Goal: Task Accomplishment & Management: Manage account settings

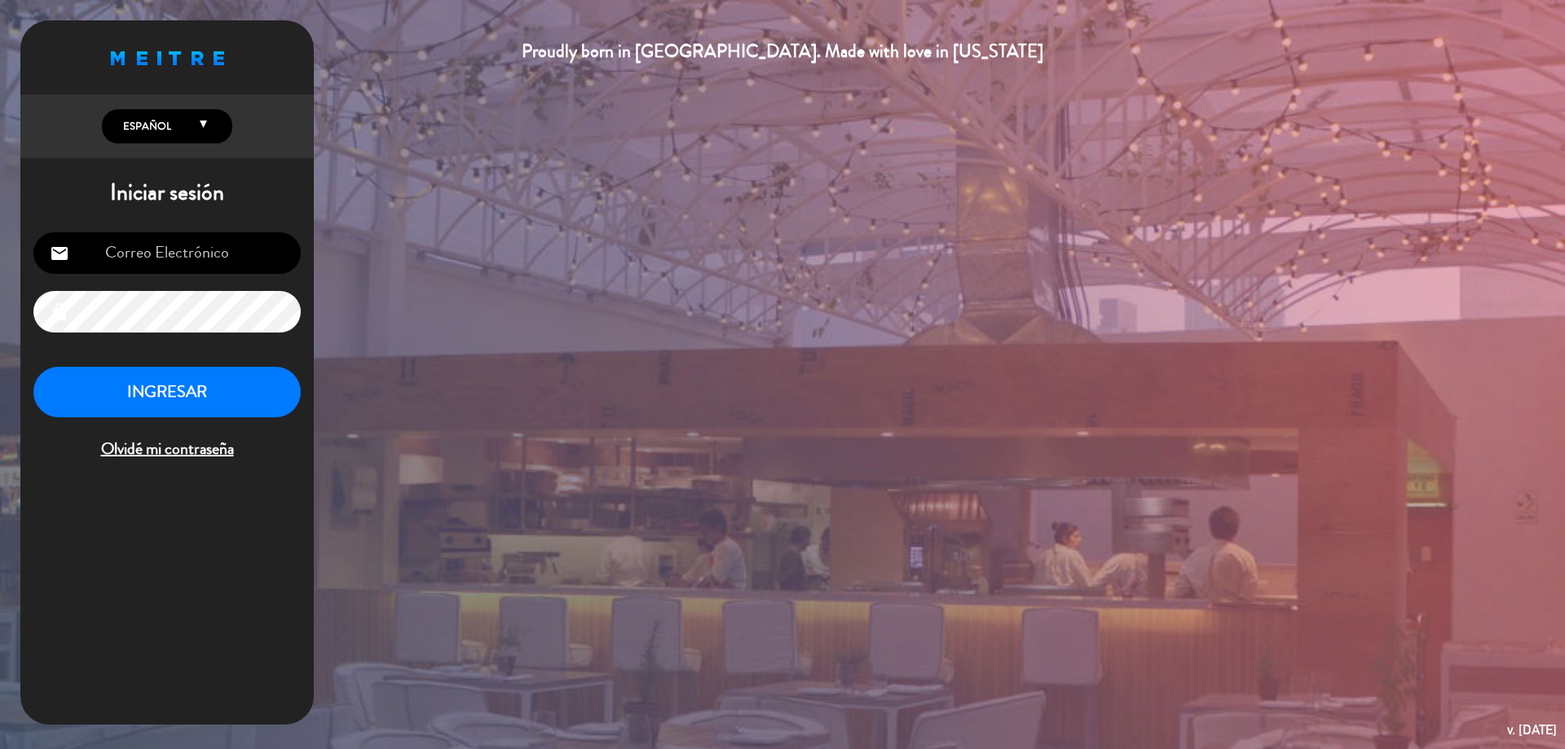
type input "[EMAIL_ADDRESS][DOMAIN_NAME]"
click at [254, 397] on button "INGRESAR" at bounding box center [166, 392] width 267 height 51
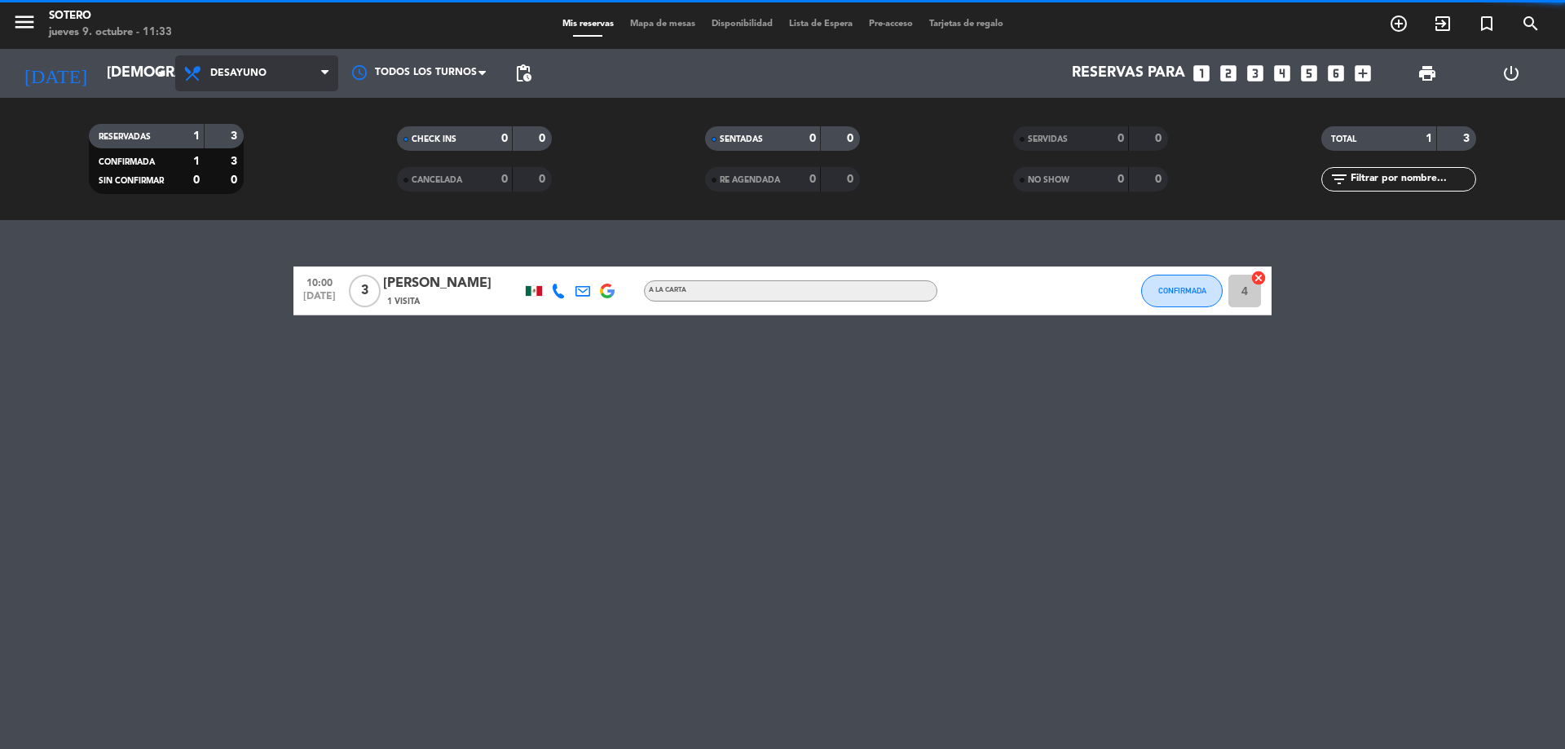
click at [267, 58] on span "Desayuno" at bounding box center [256, 73] width 163 height 36
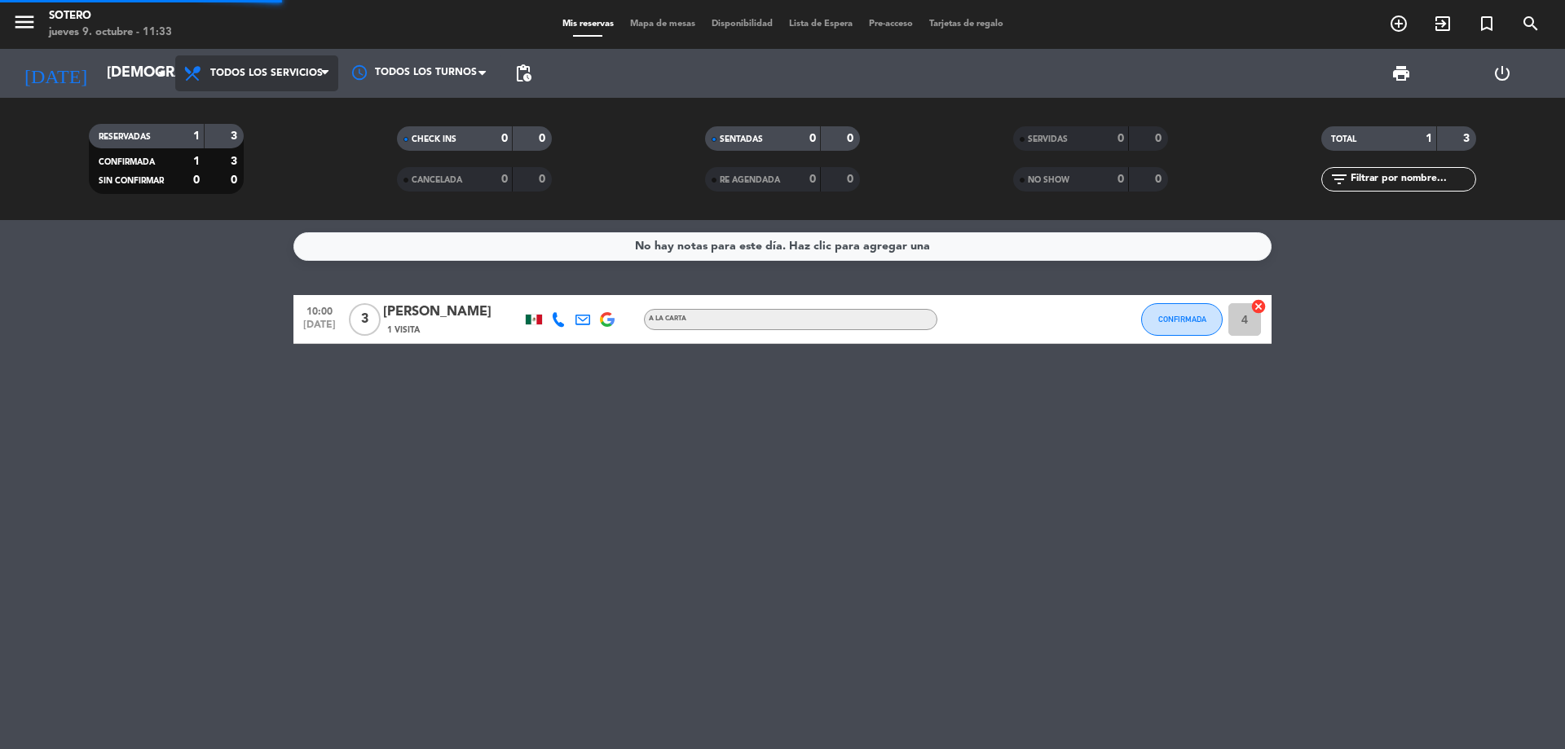
click at [266, 99] on div "menu [PERSON_NAME] [DATE] 9. octubre - 11:33 Mis reservas Mapa de mesas Disponi…" at bounding box center [782, 110] width 1565 height 220
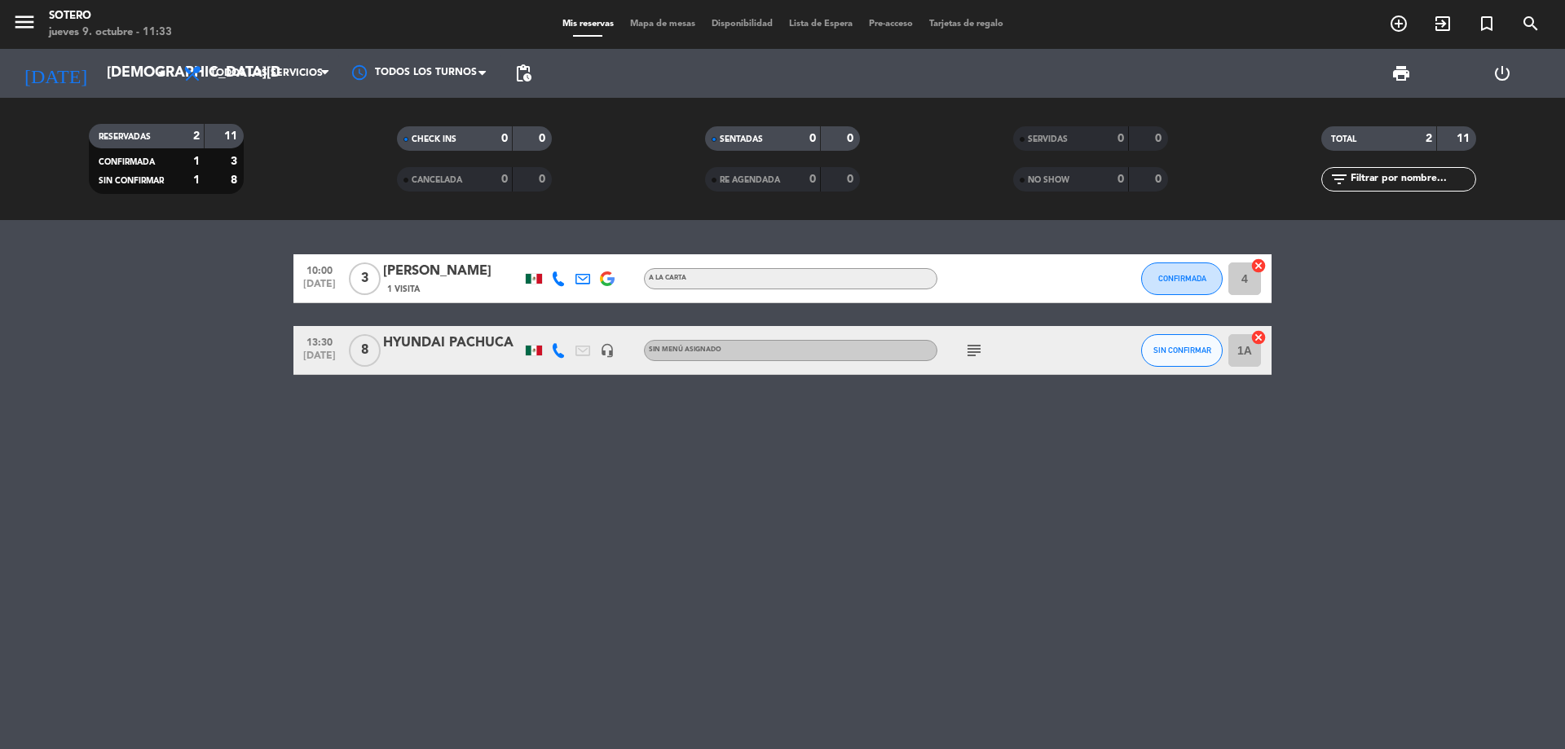
click at [976, 356] on icon "subject" at bounding box center [974, 351] width 20 height 20
click at [384, 459] on div "10:00 [DATE] 3 [PERSON_NAME] 1 Visita A la carta CONFIRMADA 4 cancel 13:30 [DAT…" at bounding box center [782, 484] width 1565 height 529
click at [232, 73] on span "Todos los servicios" at bounding box center [266, 73] width 112 height 11
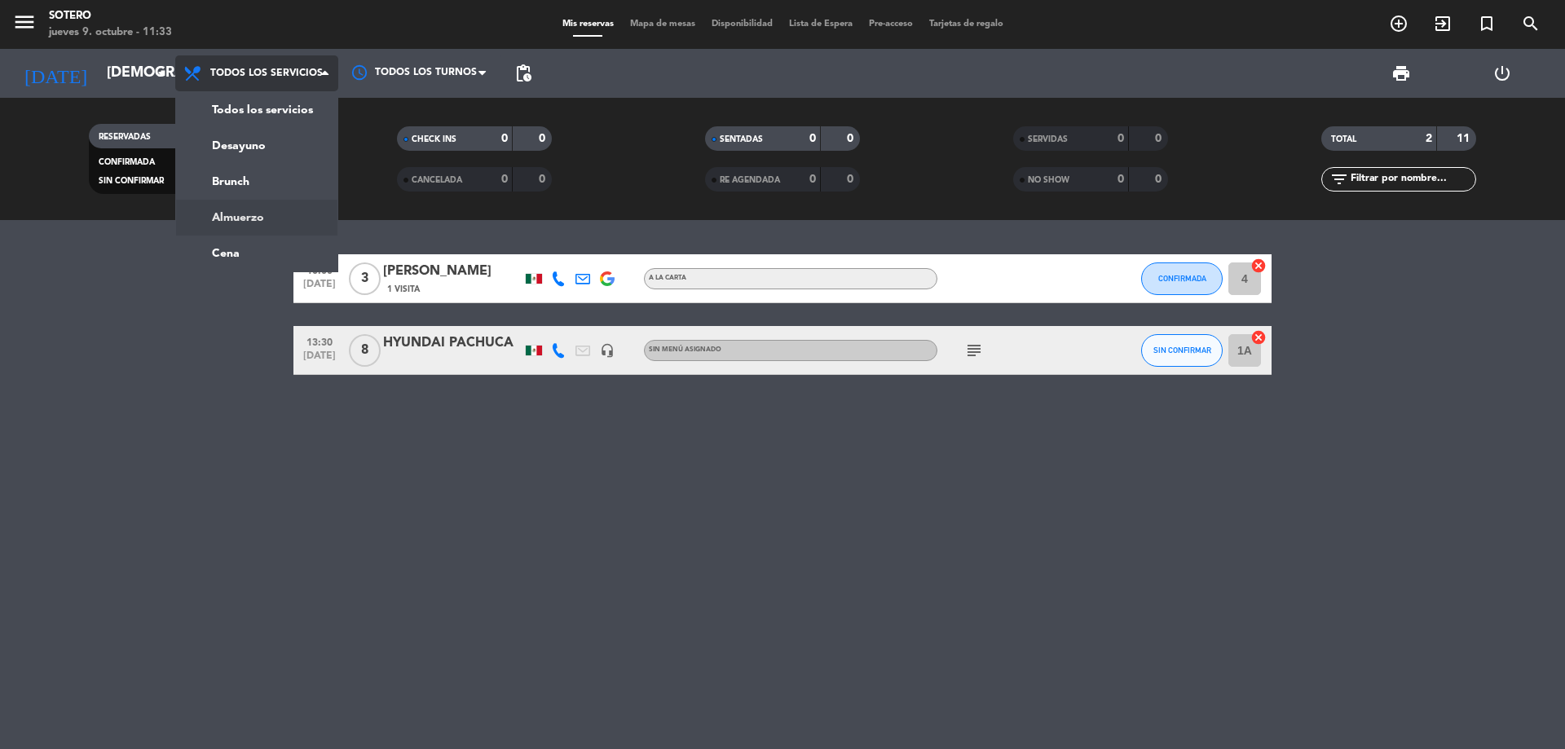
click at [263, 205] on div "menu [PERSON_NAME] [DATE] 9. octubre - 11:33 Mis reservas Mapa de mesas Disponi…" at bounding box center [782, 110] width 1565 height 220
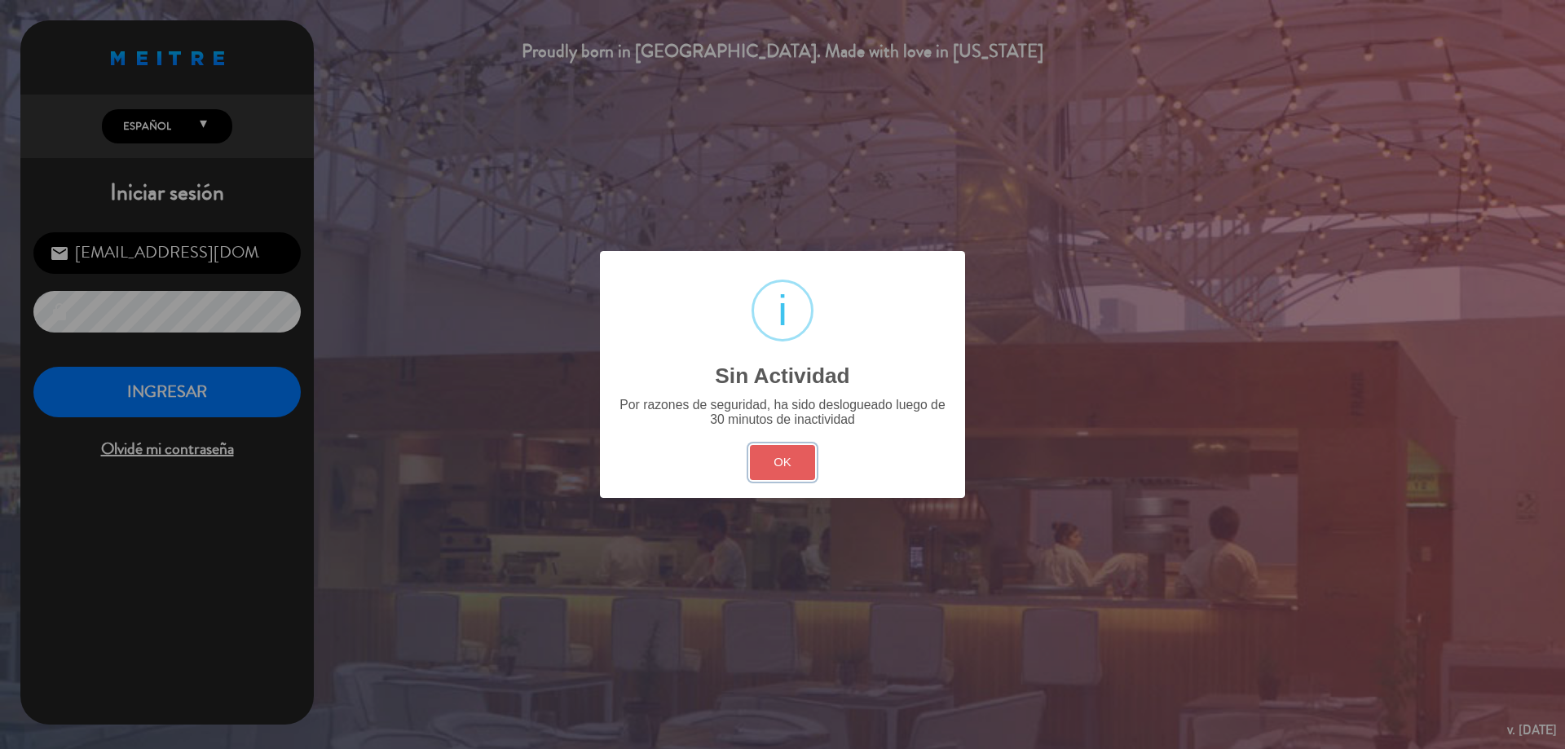
click at [778, 476] on button "OK" at bounding box center [783, 462] width 66 height 35
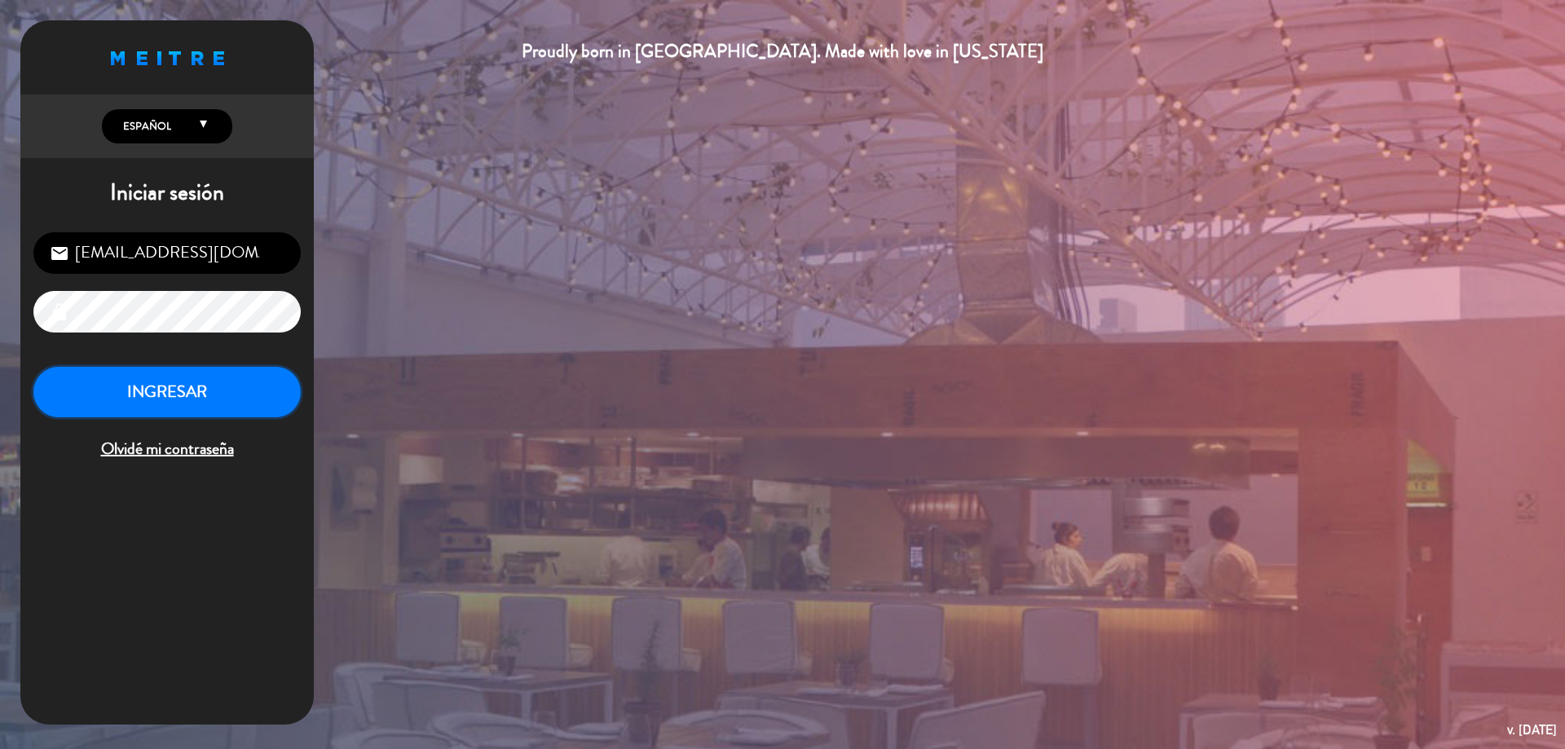
click at [218, 394] on button "INGRESAR" at bounding box center [166, 392] width 267 height 51
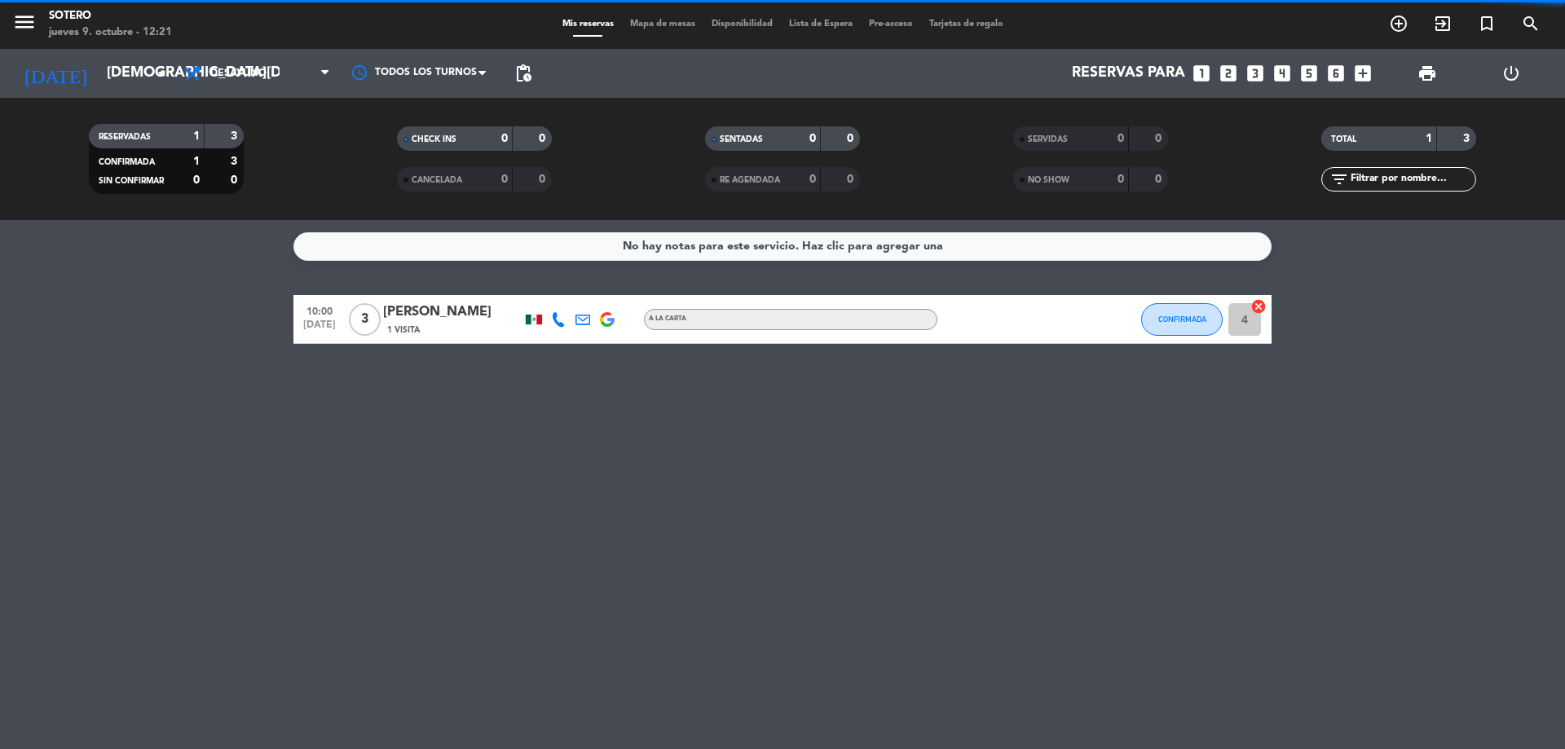
click at [227, 77] on span "Desayuno" at bounding box center [238, 73] width 56 height 11
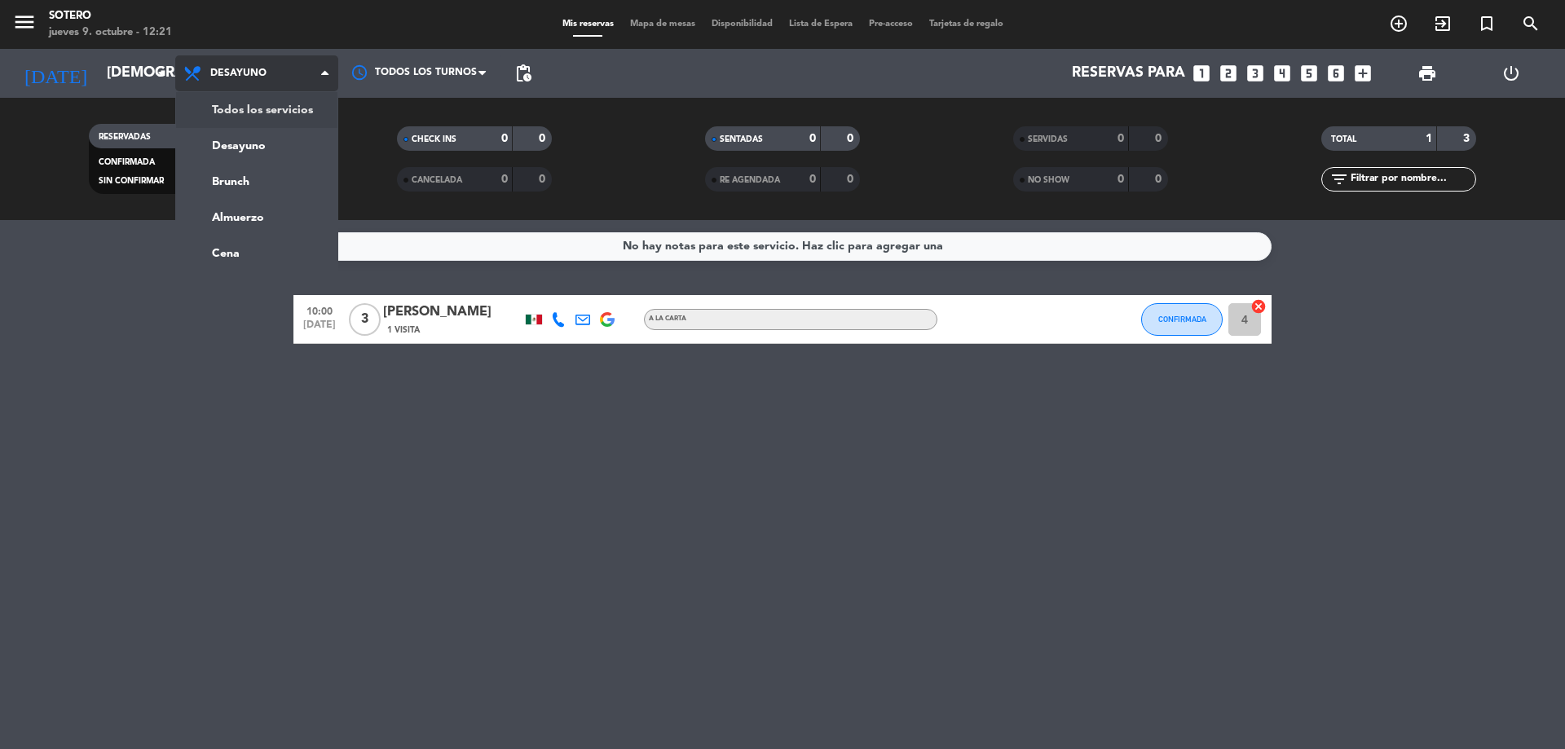
click at [228, 112] on div "menu [PERSON_NAME] [DATE] 9. octubre - 12:21 Mis reservas Mapa de mesas Disponi…" at bounding box center [782, 110] width 1565 height 220
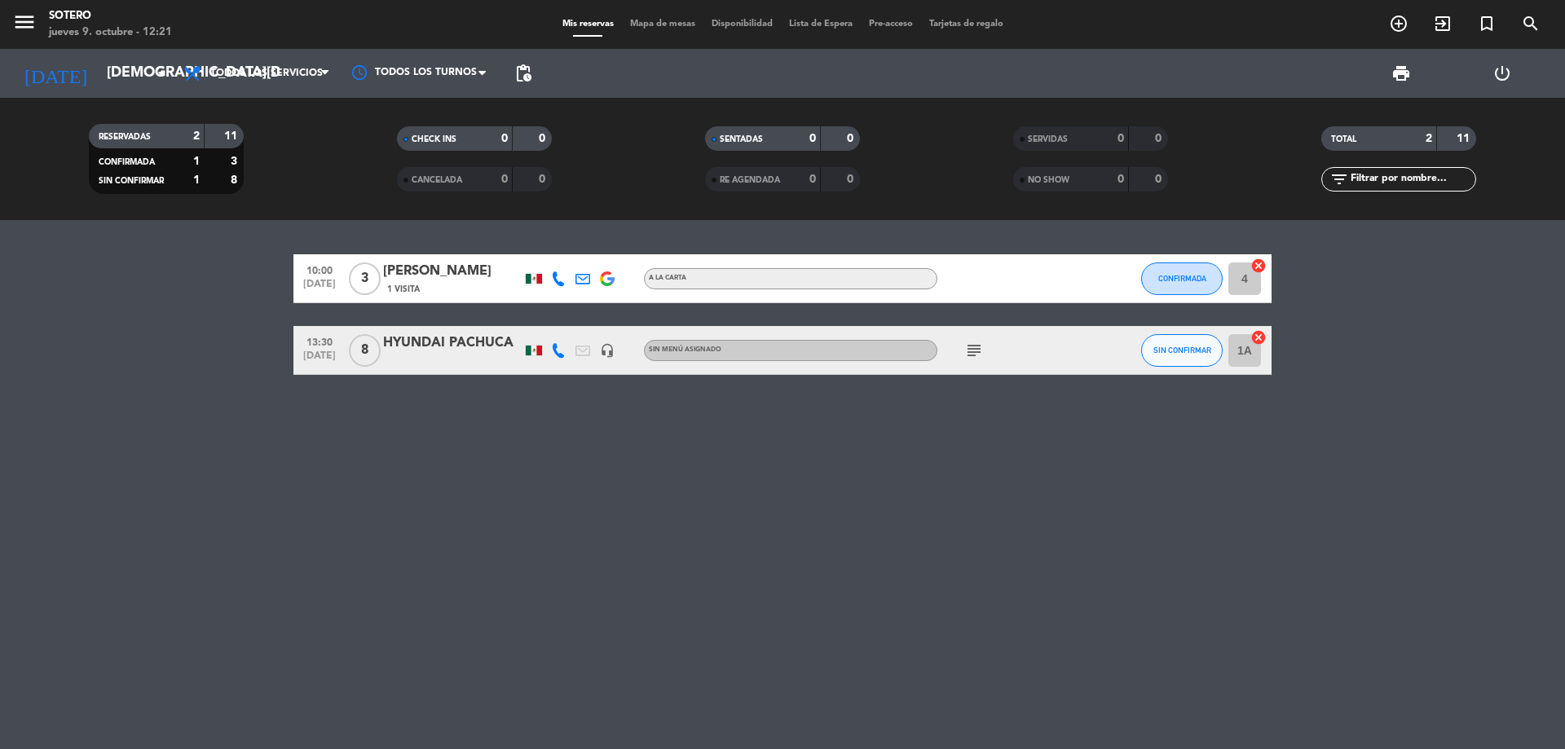
click at [978, 355] on icon "subject" at bounding box center [974, 351] width 20 height 20
click at [858, 411] on div "10:00 [DATE] 3 [PERSON_NAME] 1 Visita A la carta CONFIRMADA 4 cancel 13:30 [DAT…" at bounding box center [782, 484] width 1565 height 529
click at [974, 349] on icon "subject" at bounding box center [974, 351] width 20 height 20
click at [627, 527] on div "10:00 [DATE] 3 [PERSON_NAME] 1 Visita A la carta CONFIRMADA 4 cancel 13:30 [DAT…" at bounding box center [782, 484] width 1565 height 529
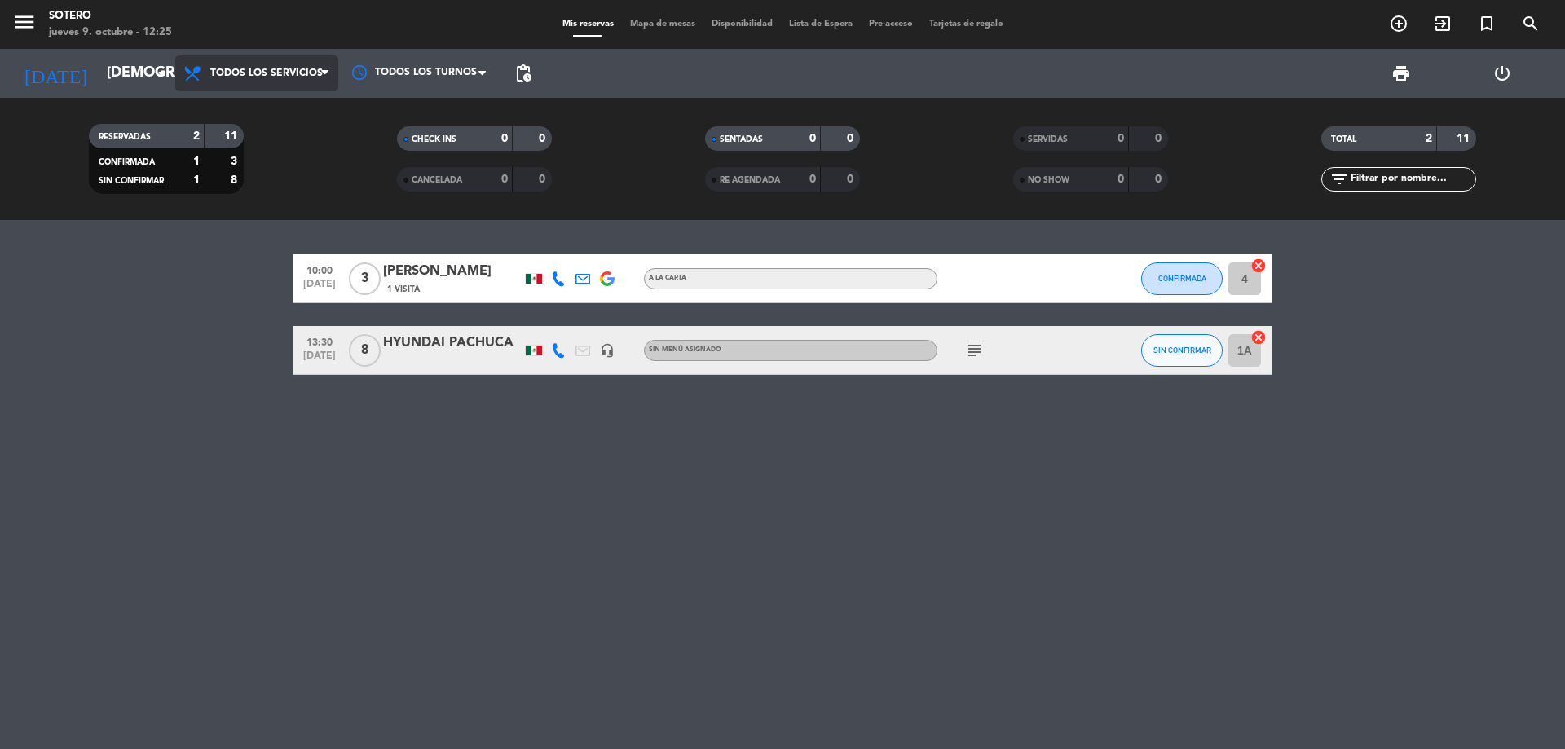
drag, startPoint x: 233, startPoint y: 73, endPoint x: 234, endPoint y: 81, distance: 8.2
click at [234, 73] on span "Todos los servicios" at bounding box center [266, 73] width 112 height 11
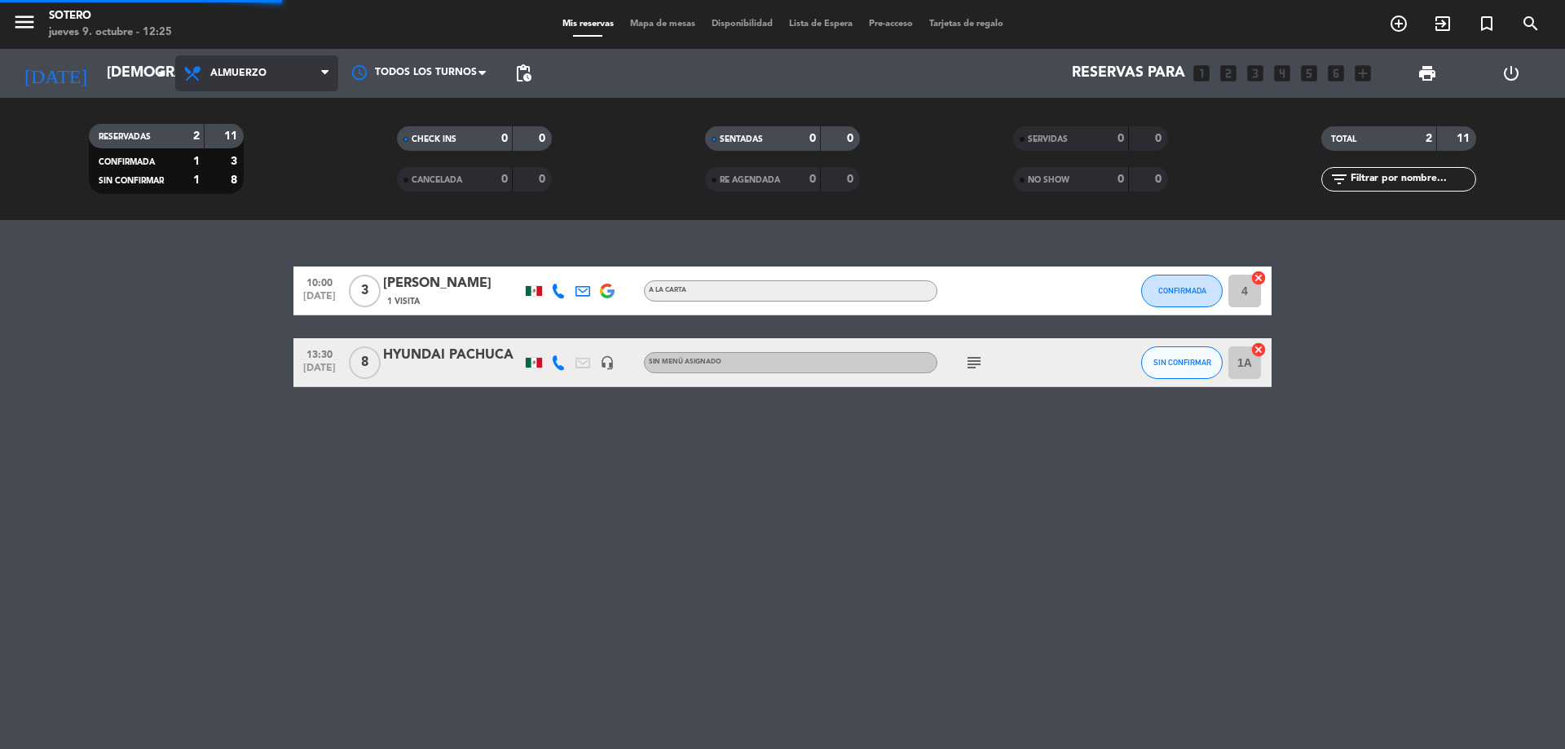
click at [246, 217] on div "menu [PERSON_NAME] [DATE] 9. octubre - 12:25 Mis reservas Mapa de mesas Disponi…" at bounding box center [782, 110] width 1565 height 220
